Goal: Use online tool/utility: Utilize a website feature to perform a specific function

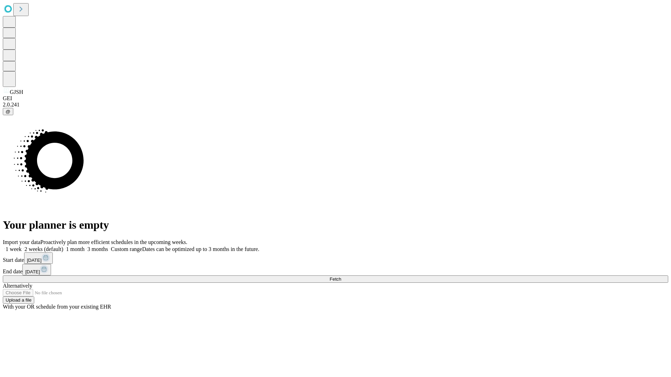
click at [22, 246] on label "1 week" at bounding box center [12, 249] width 19 height 6
click at [341, 277] on span "Fetch" at bounding box center [335, 279] width 12 height 5
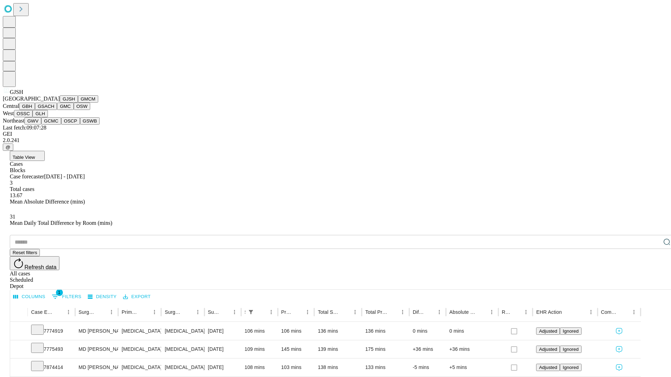
click at [78, 103] on button "GMCM" at bounding box center [88, 98] width 20 height 7
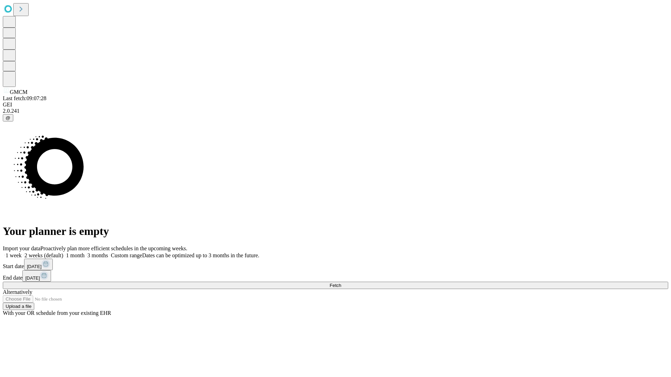
click at [22, 253] on label "1 week" at bounding box center [12, 256] width 19 height 6
click at [341, 283] on span "Fetch" at bounding box center [335, 285] width 12 height 5
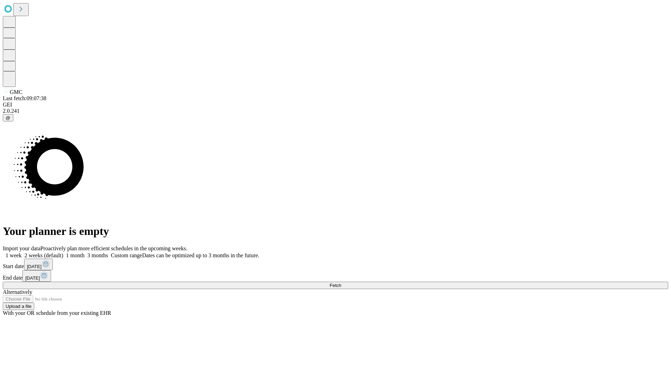
click at [341, 283] on span "Fetch" at bounding box center [335, 285] width 12 height 5
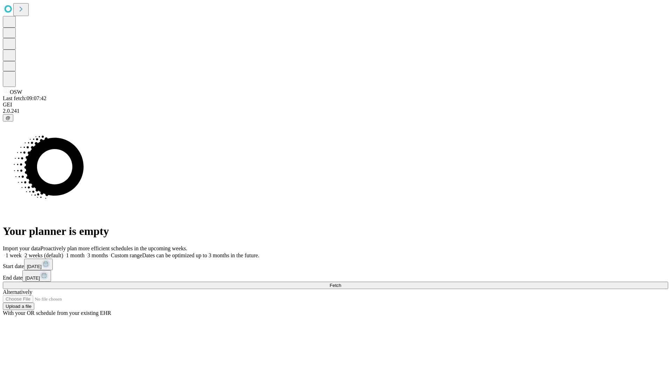
click at [22, 253] on label "1 week" at bounding box center [12, 256] width 19 height 6
click at [341, 283] on span "Fetch" at bounding box center [335, 285] width 12 height 5
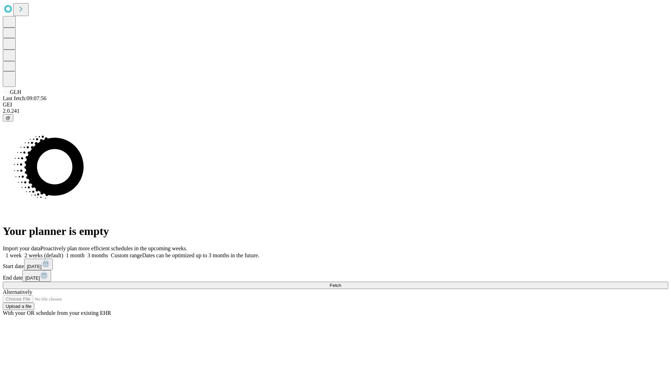
click at [22, 253] on label "1 week" at bounding box center [12, 256] width 19 height 6
click at [341, 283] on span "Fetch" at bounding box center [335, 285] width 12 height 5
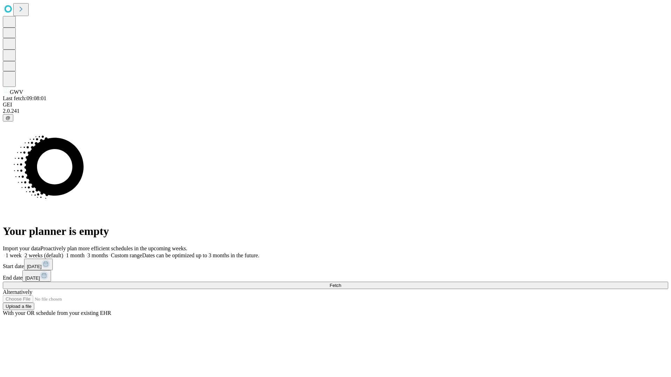
click at [22, 253] on label "1 week" at bounding box center [12, 256] width 19 height 6
click at [341, 283] on span "Fetch" at bounding box center [335, 285] width 12 height 5
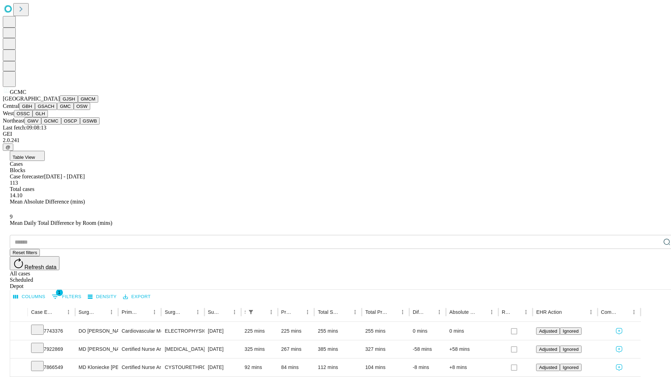
click at [61, 125] on button "OSCP" at bounding box center [70, 120] width 19 height 7
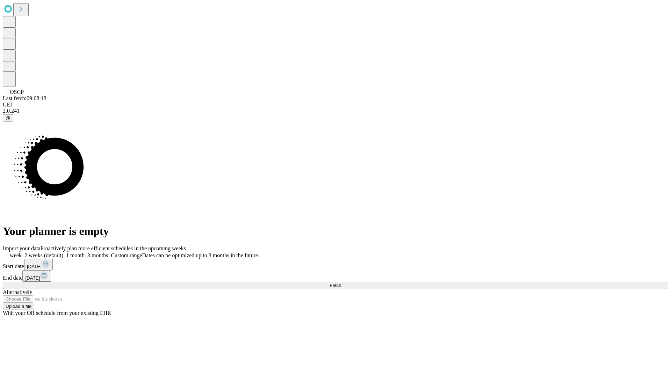
click at [341, 283] on span "Fetch" at bounding box center [335, 285] width 12 height 5
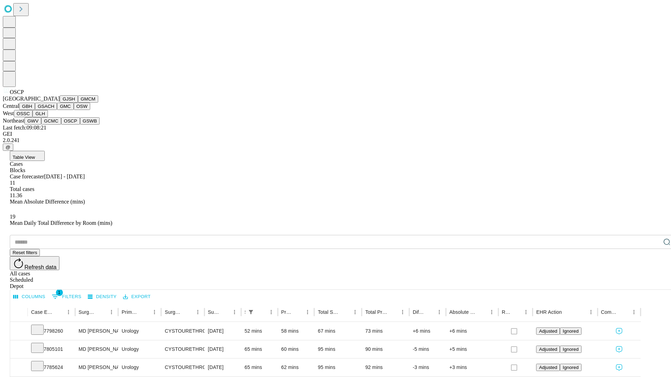
click at [80, 125] on button "GSWB" at bounding box center [90, 120] width 20 height 7
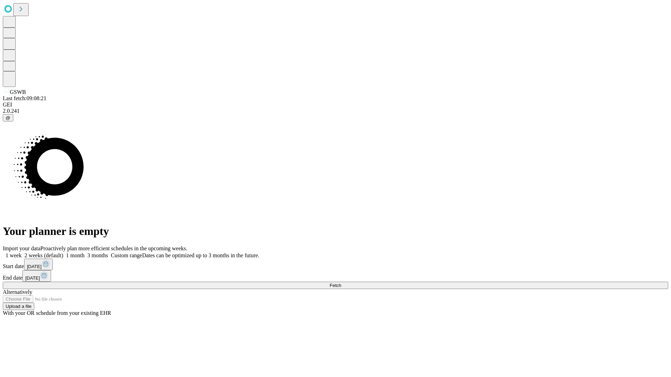
click at [22, 253] on label "1 week" at bounding box center [12, 256] width 19 height 6
click at [341, 283] on span "Fetch" at bounding box center [335, 285] width 12 height 5
